Goal: Information Seeking & Learning: Learn about a topic

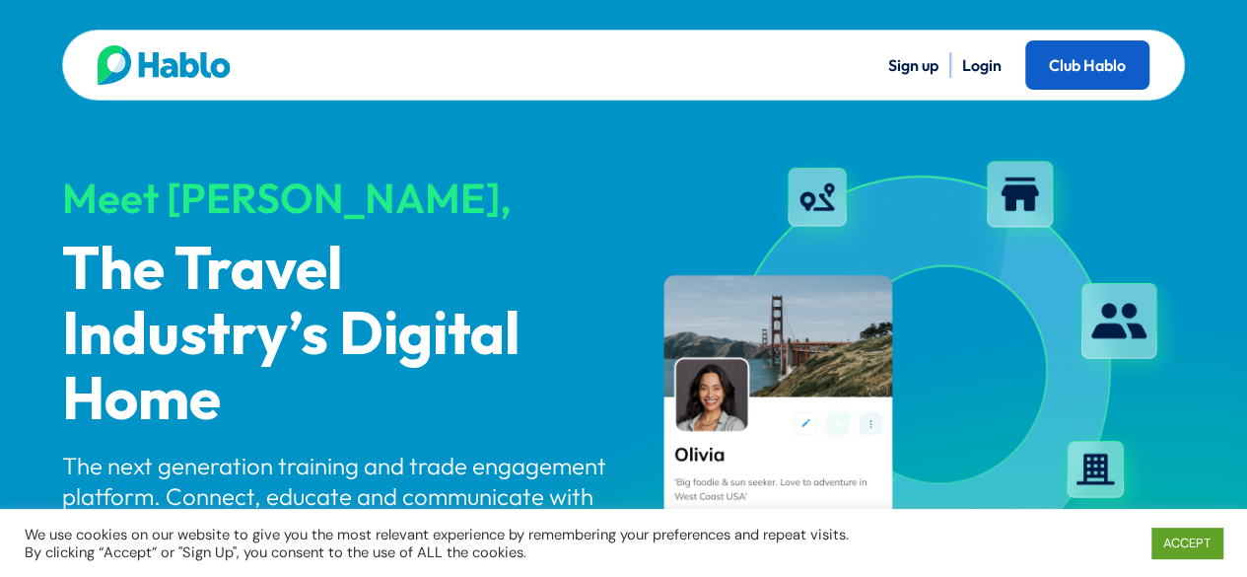
click at [1051, 72] on link "Club Hablo" at bounding box center [1087, 64] width 124 height 49
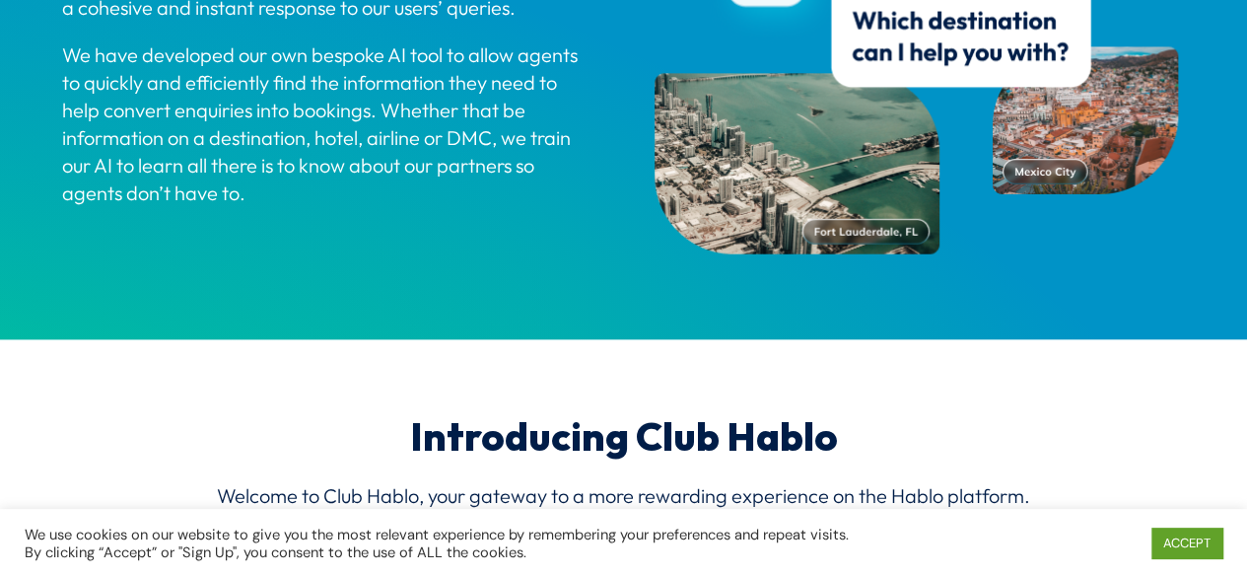
scroll to position [2988, 0]
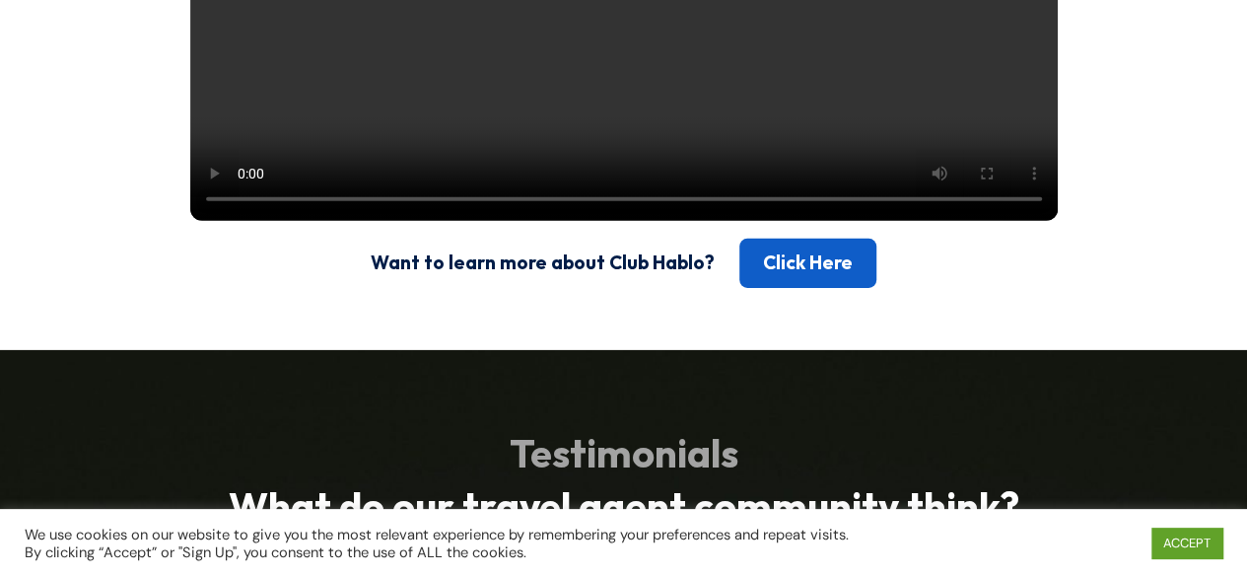
click at [826, 288] on link "Click Here" at bounding box center [807, 263] width 137 height 49
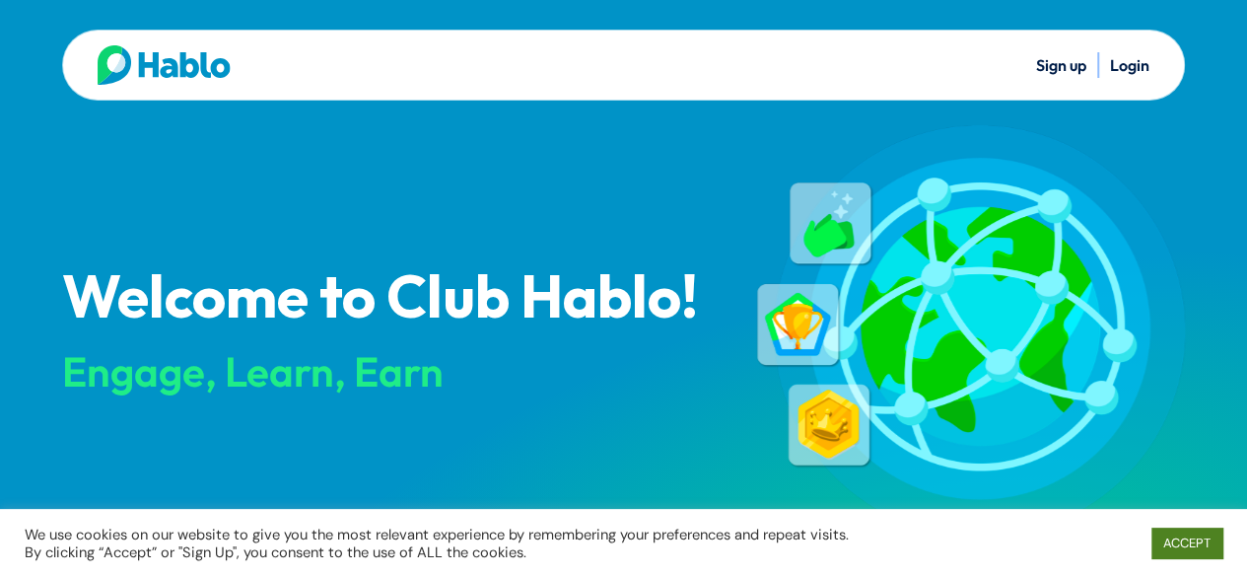
click at [1187, 538] on link "ACCEPT" at bounding box center [1186, 542] width 71 height 31
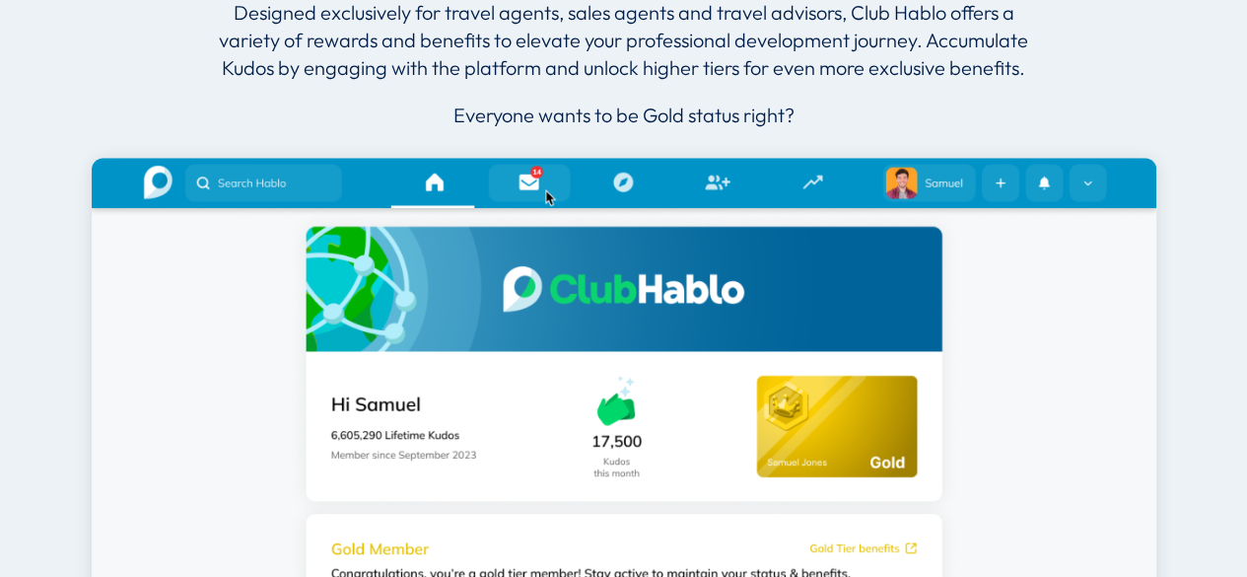
scroll to position [887, 0]
